Goal: Information Seeking & Learning: Learn about a topic

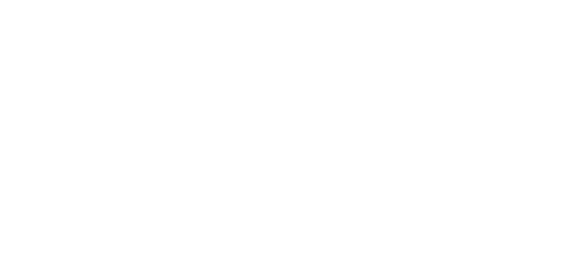
click at [178, 0] on html at bounding box center [283, 0] width 566 height 0
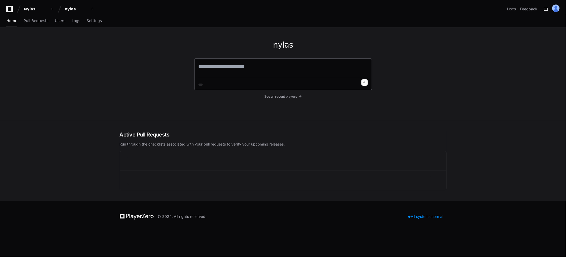
click at [203, 71] on textarea at bounding box center [283, 70] width 169 height 15
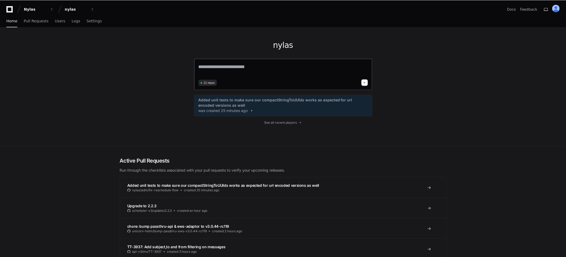
paste textarea "**********"
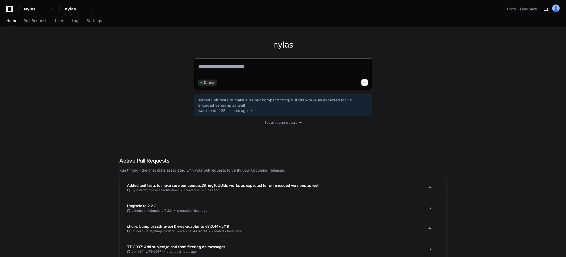
type textarea "**********"
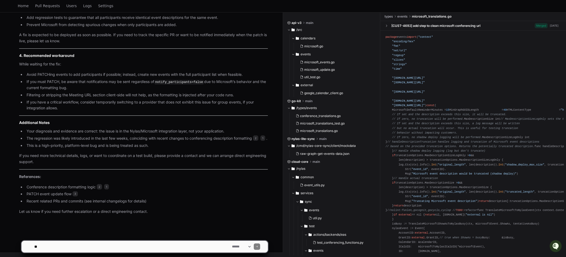
scroll to position [1290, 0]
click at [74, 193] on span "3" at bounding box center [75, 193] width 5 height 5
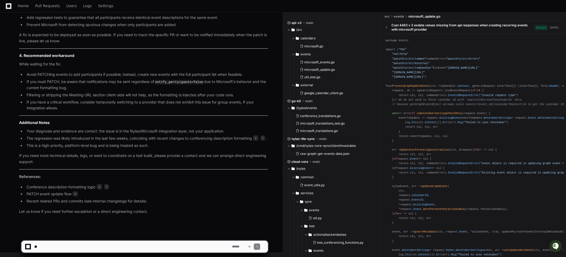
click at [115, 201] on li "Recent related PRs and commits (see internal changelogs for details)" at bounding box center [146, 201] width 243 height 6
click at [22, 6] on span "Home" at bounding box center [23, 5] width 11 height 3
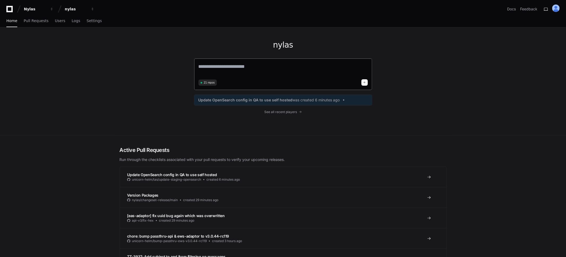
click at [252, 72] on textarea at bounding box center [283, 70] width 169 height 15
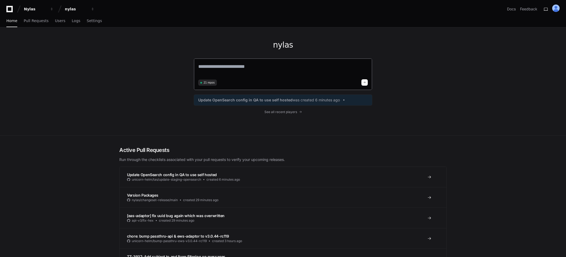
paste textarea "**********"
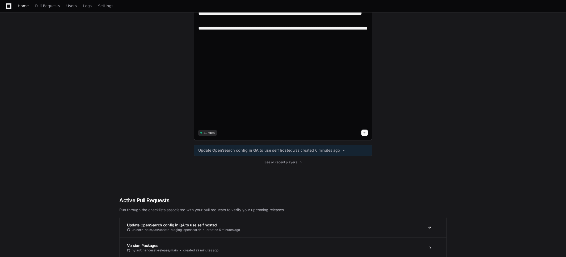
scroll to position [421, 0]
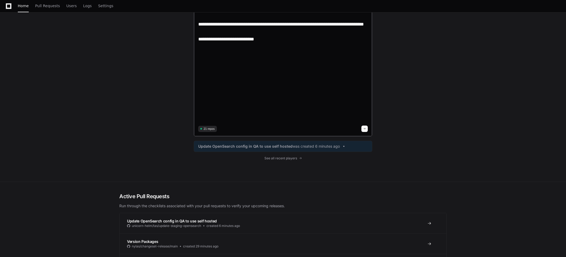
type textarea "**********"
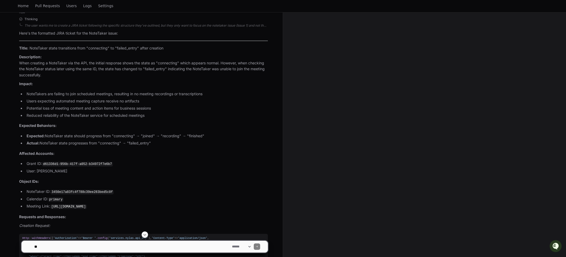
scroll to position [267, 0]
click at [34, 47] on p "Title: NoteTaker state transitions from "connecting" to "failed_entry" after cr…" at bounding box center [143, 49] width 249 height 6
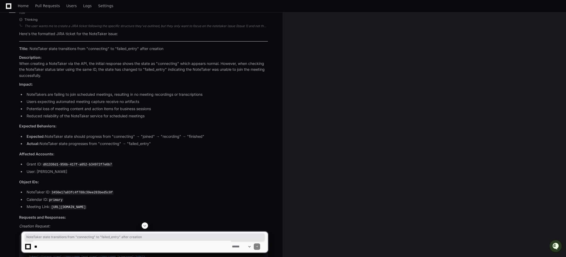
drag, startPoint x: 34, startPoint y: 47, endPoint x: 159, endPoint y: 49, distance: 125.1
click at [159, 49] on p "Title: NoteTaker state transitions from "connecting" to "failed_entry" after cr…" at bounding box center [143, 49] width 249 height 6
copy p "NoteTaker state transitions from "connecting" to "failed_entry" after creation"
click at [22, 63] on p "Description: When creating a NoteTaker via the API, the initial response shows …" at bounding box center [143, 66] width 249 height 24
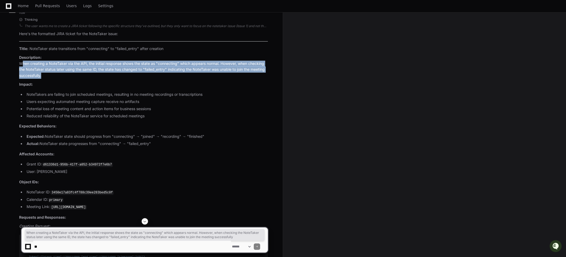
drag, startPoint x: 22, startPoint y: 63, endPoint x: 40, endPoint y: 74, distance: 20.8
click at [40, 74] on p "Description: When creating a NoteTaker via the API, the initial response shows …" at bounding box center [143, 66] width 249 height 24
drag, startPoint x: 45, startPoint y: 75, endPoint x: 20, endPoint y: 63, distance: 27.9
click at [20, 63] on p "Description: When creating a NoteTaker via the API, the initial response shows …" at bounding box center [143, 66] width 249 height 24
copy p "When creating a NoteTaker via the API, the initial response shows the state as …"
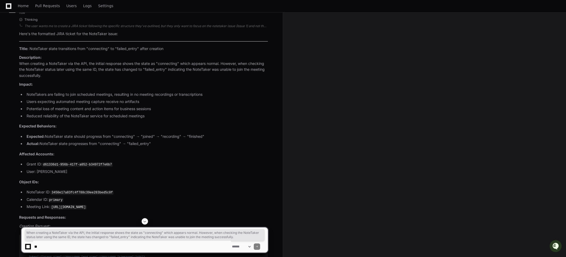
click at [160, 112] on ul "NoteTakers are failing to join scheduled meetings, resulting in no meeting reco…" at bounding box center [143, 104] width 249 height 27
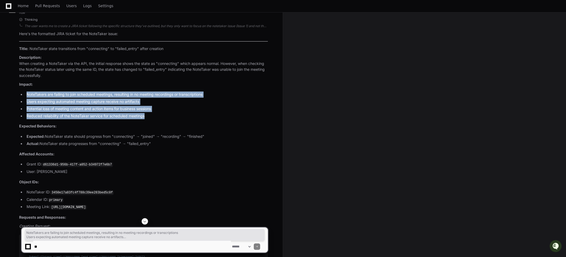
drag, startPoint x: 156, startPoint y: 113, endPoint x: 23, endPoint y: 95, distance: 134.0
click at [23, 95] on ul "NoteTakers are failing to join scheduled meetings, resulting in no meeting reco…" at bounding box center [143, 104] width 249 height 27
copy ul "NoteTakers are failing to join scheduled meetings, resulting in no meeting reco…"
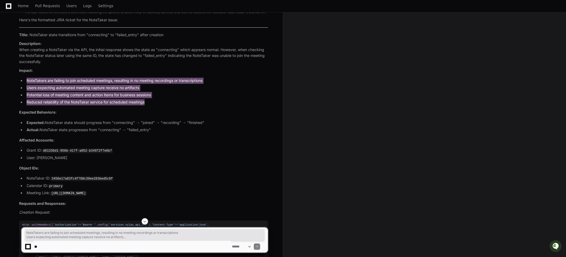
scroll to position [281, 0]
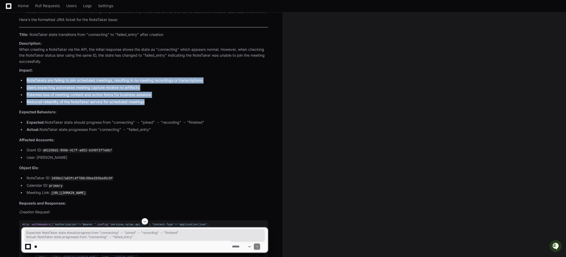
drag, startPoint x: 167, startPoint y: 130, endPoint x: 25, endPoint y: 120, distance: 141.6
click at [25, 120] on ul "Expected: NoteTaker state should progress from "connecting" → "joined" → "recor…" at bounding box center [143, 125] width 249 height 13
copy ul "Expected: NoteTaker state should progress from "connecting" → "joined" → "recor…"
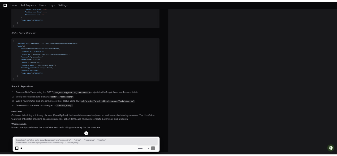
scroll to position [643, 0]
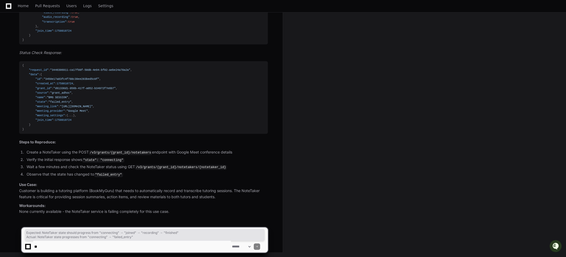
click at [23, 189] on p "Use Case: Customer is building a tutoring platform (BookMyGuru) that needs to a…" at bounding box center [143, 190] width 249 height 18
drag, startPoint x: 23, startPoint y: 189, endPoint x: 217, endPoint y: 197, distance: 194.3
click at [217, 197] on p "Use Case: Customer is building a tutoring platform (BookMyGuru) that needs to a…" at bounding box center [143, 190] width 249 height 18
copy p "Customer is building a tutoring platform (BookMyGuru) that needs to automatical…"
